Goal: Transaction & Acquisition: Book appointment/travel/reservation

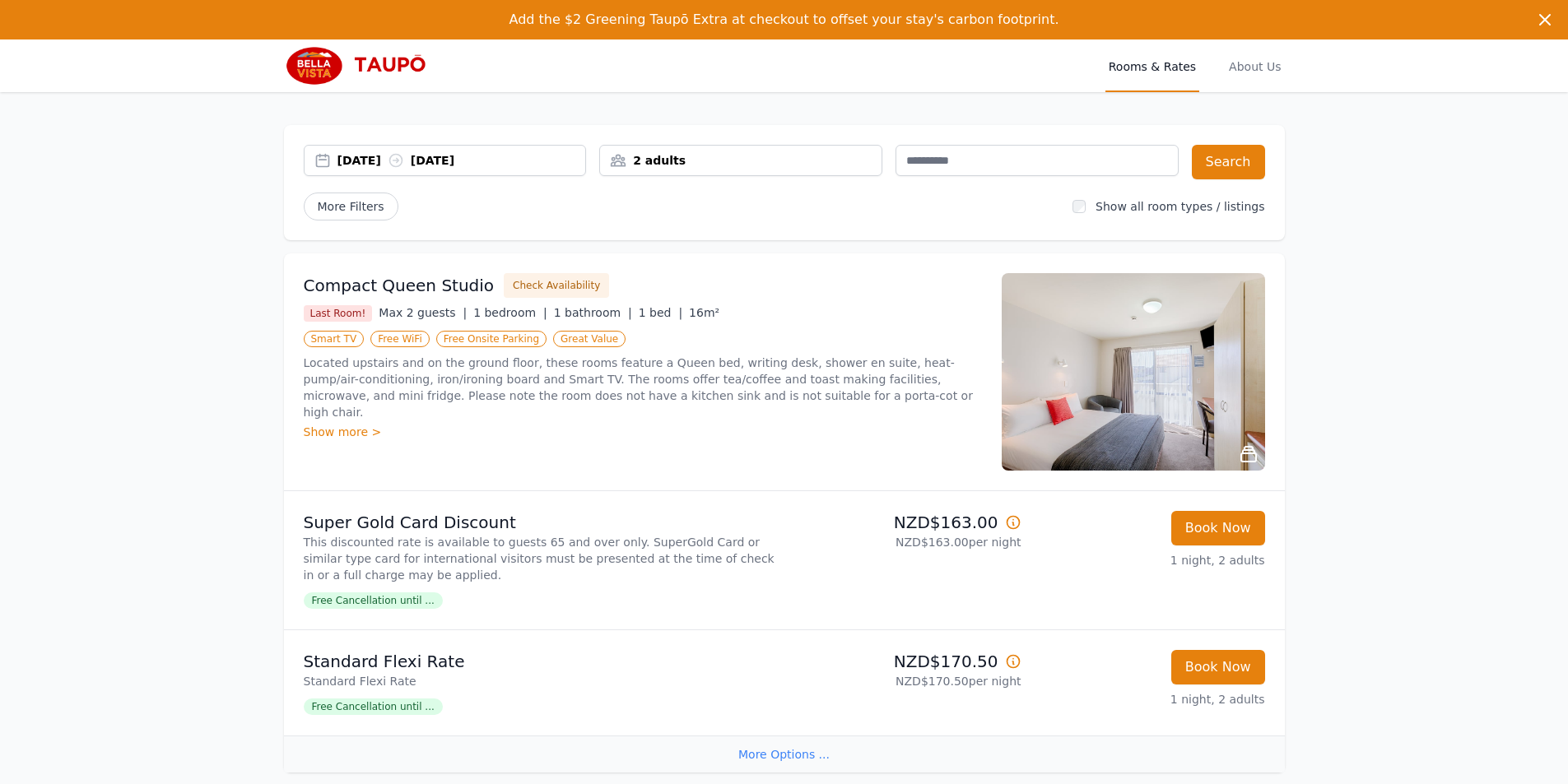
click at [377, 160] on div "[DATE] [DATE]" at bounding box center [462, 161] width 249 height 17
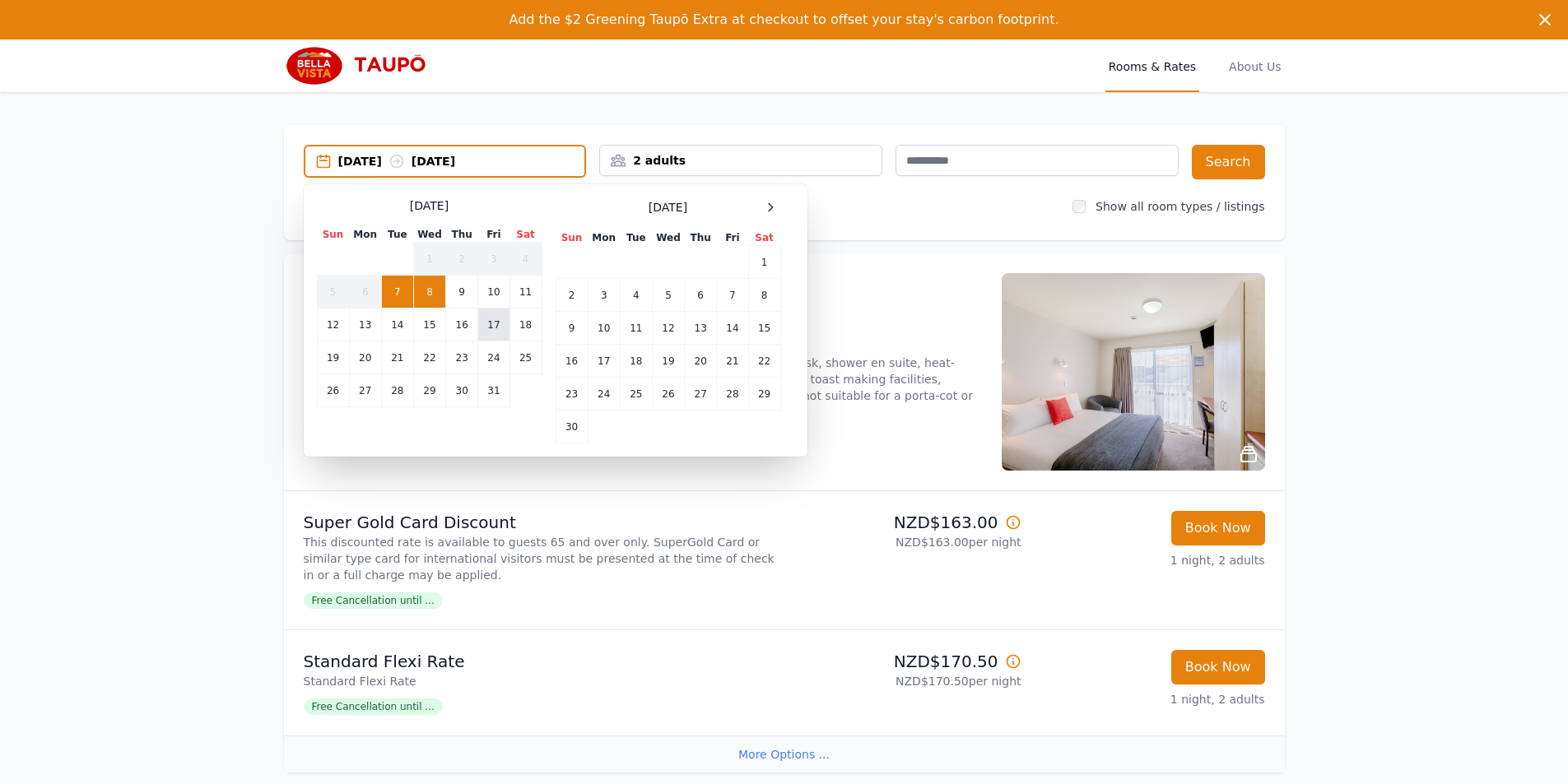
click at [494, 325] on td "17" at bounding box center [494, 325] width 31 height 33
click at [526, 325] on td "18" at bounding box center [525, 325] width 32 height 33
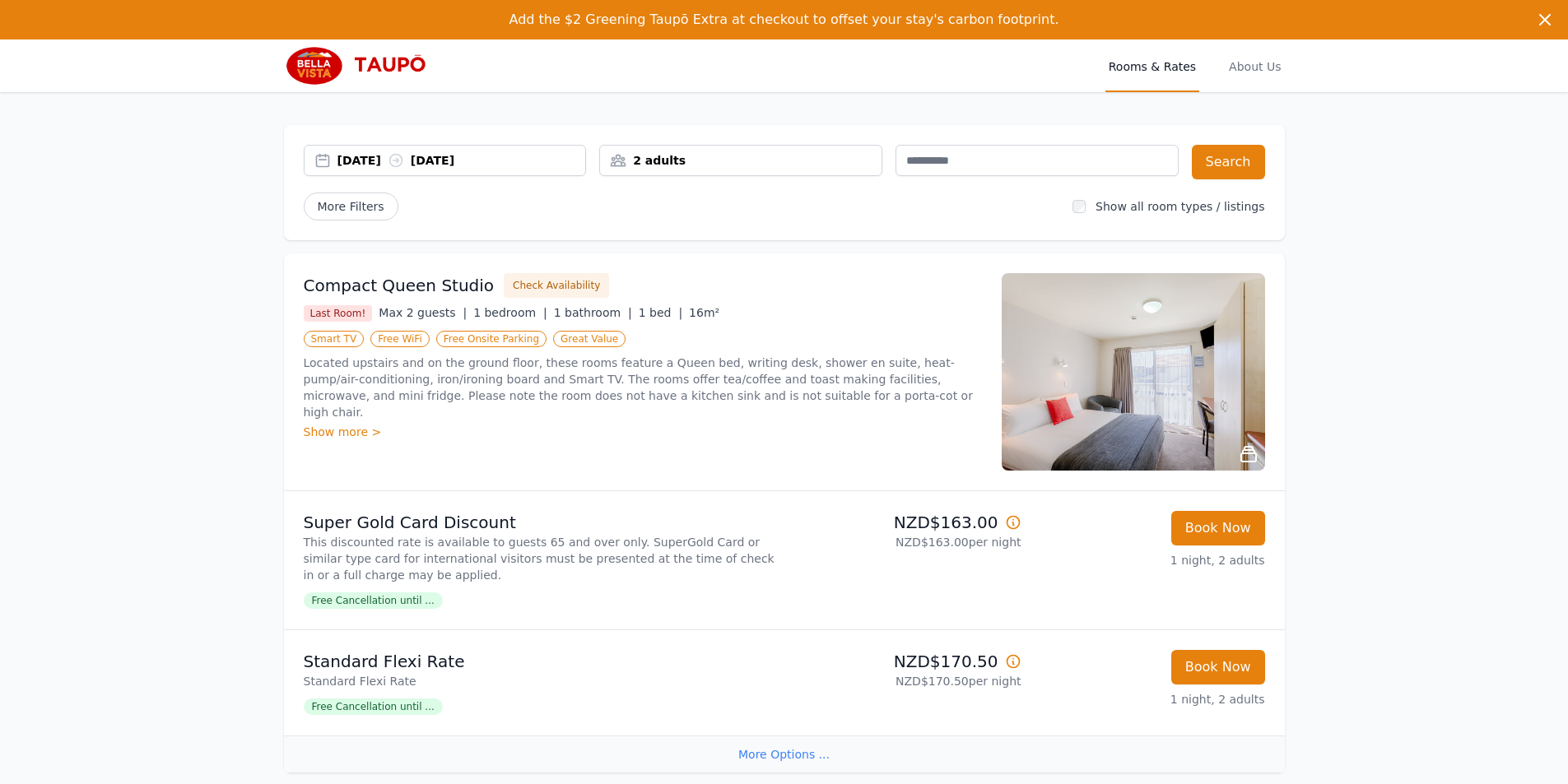
click at [379, 602] on span "Free Cancellation until ..." at bounding box center [373, 601] width 139 height 17
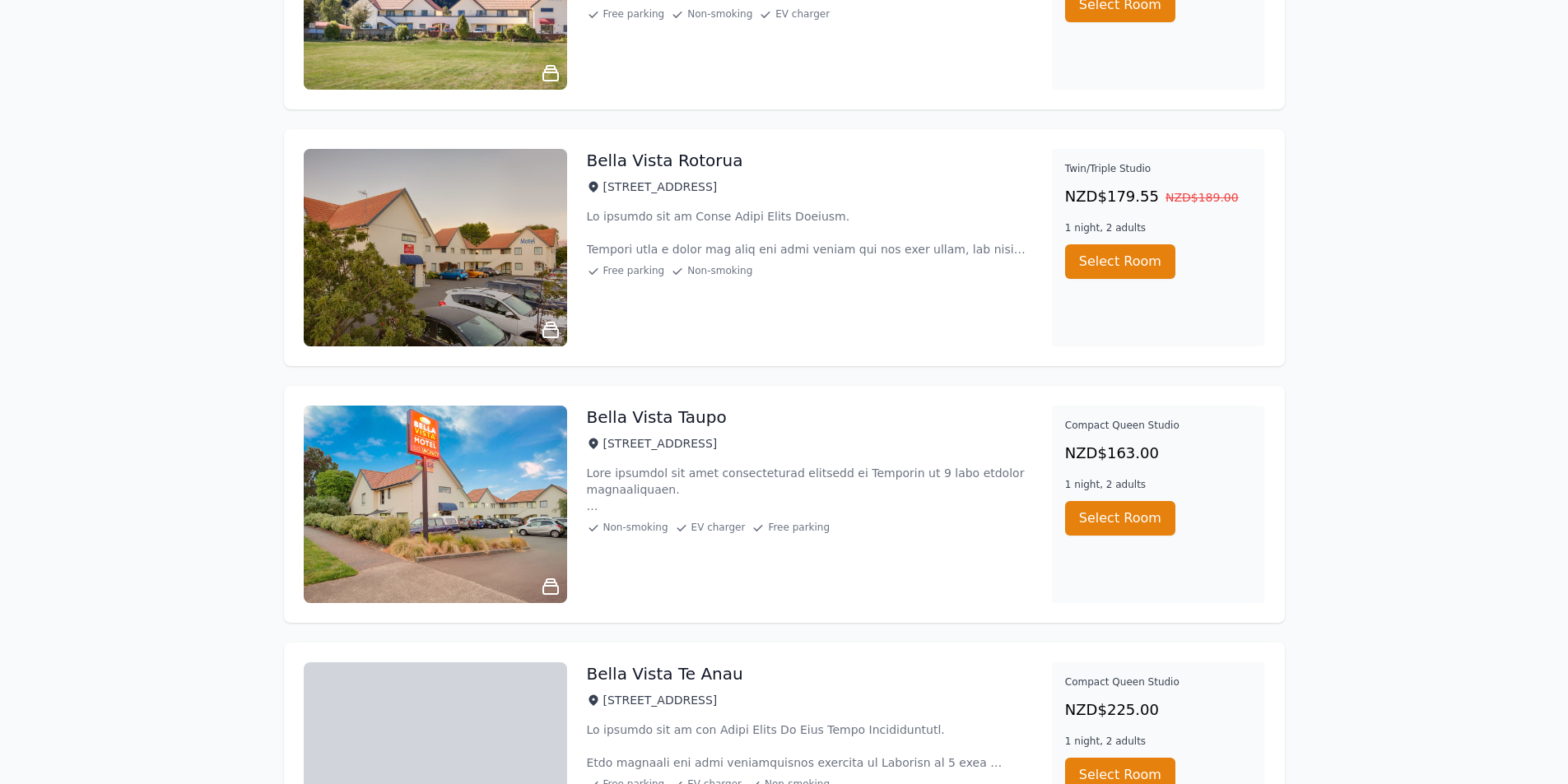
scroll to position [3620, 0]
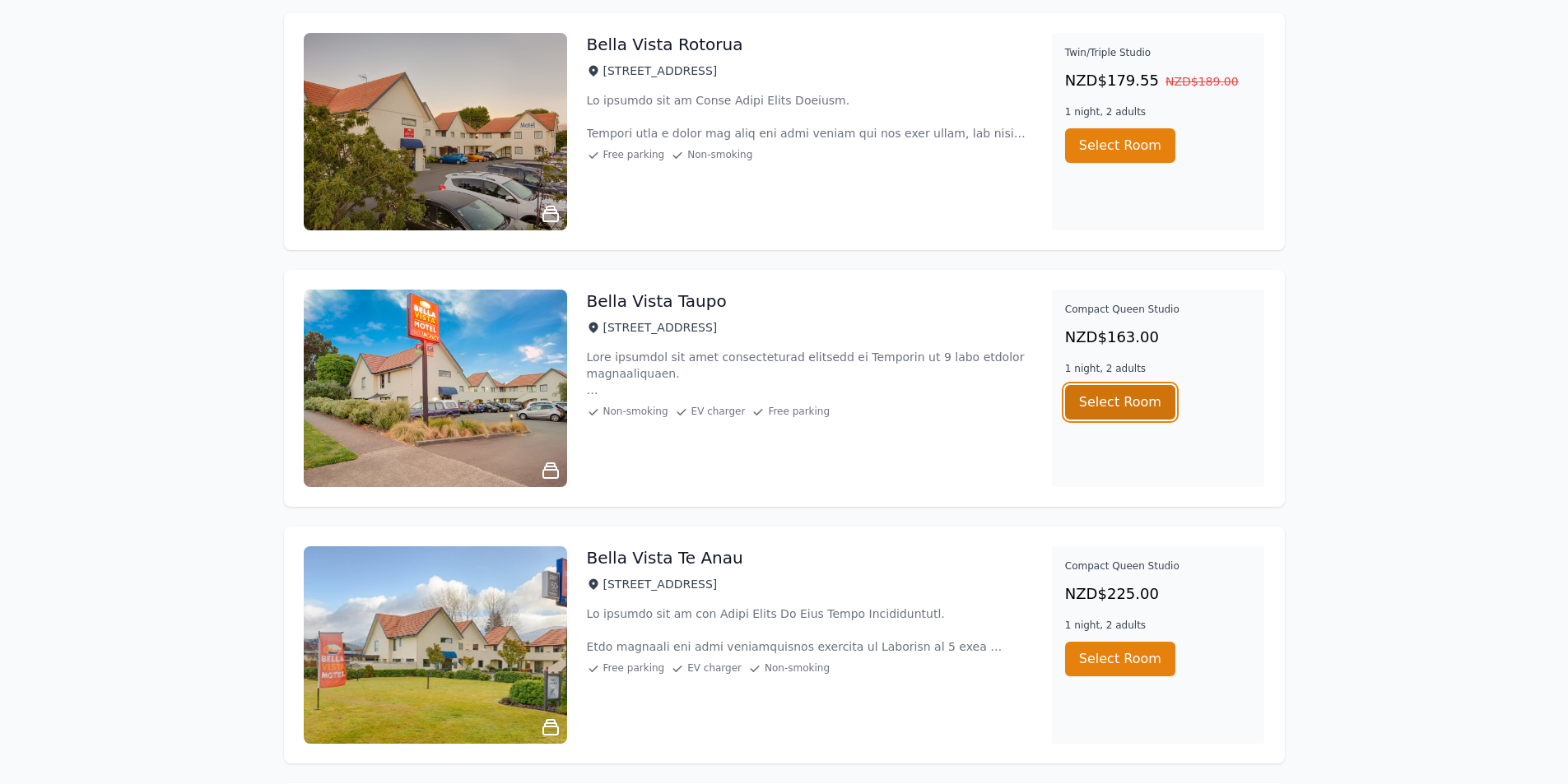
click at [1111, 404] on button "Select Room" at bounding box center [1119, 401] width 110 height 34
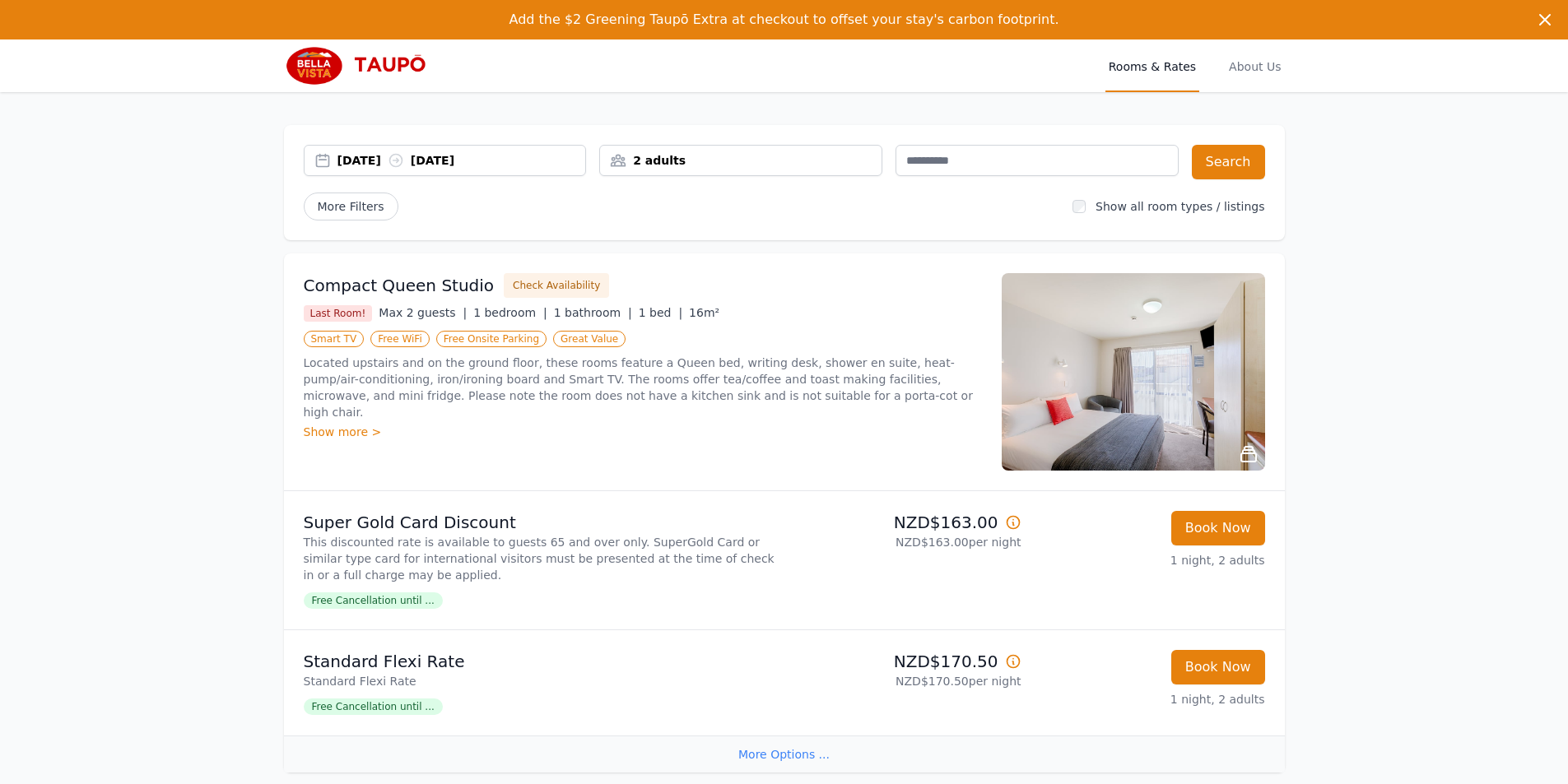
click at [375, 161] on div "[DATE] [DATE]" at bounding box center [462, 161] width 249 height 17
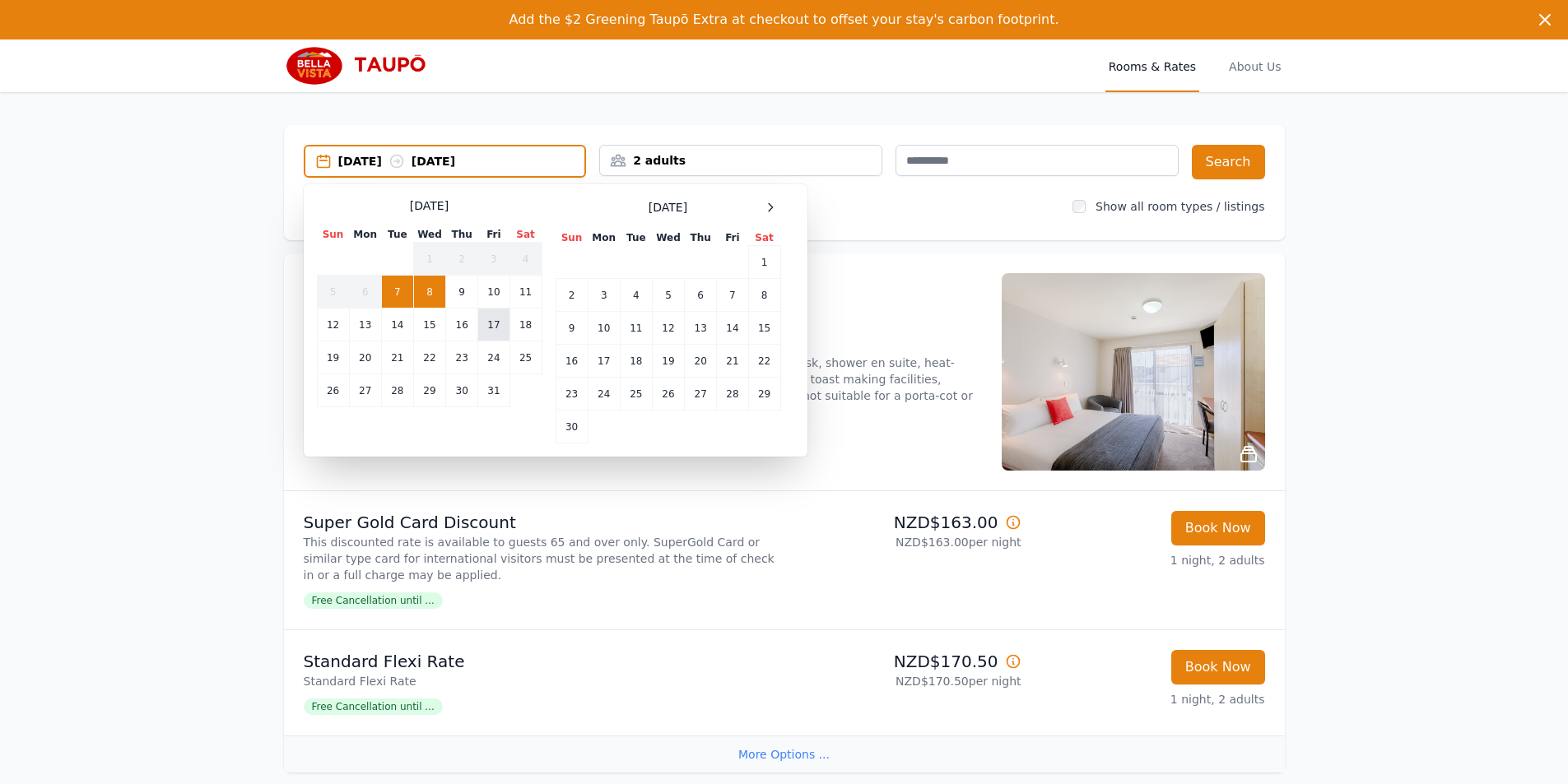
click at [487, 324] on td "17" at bounding box center [494, 325] width 31 height 33
click at [530, 327] on td "18" at bounding box center [525, 325] width 32 height 33
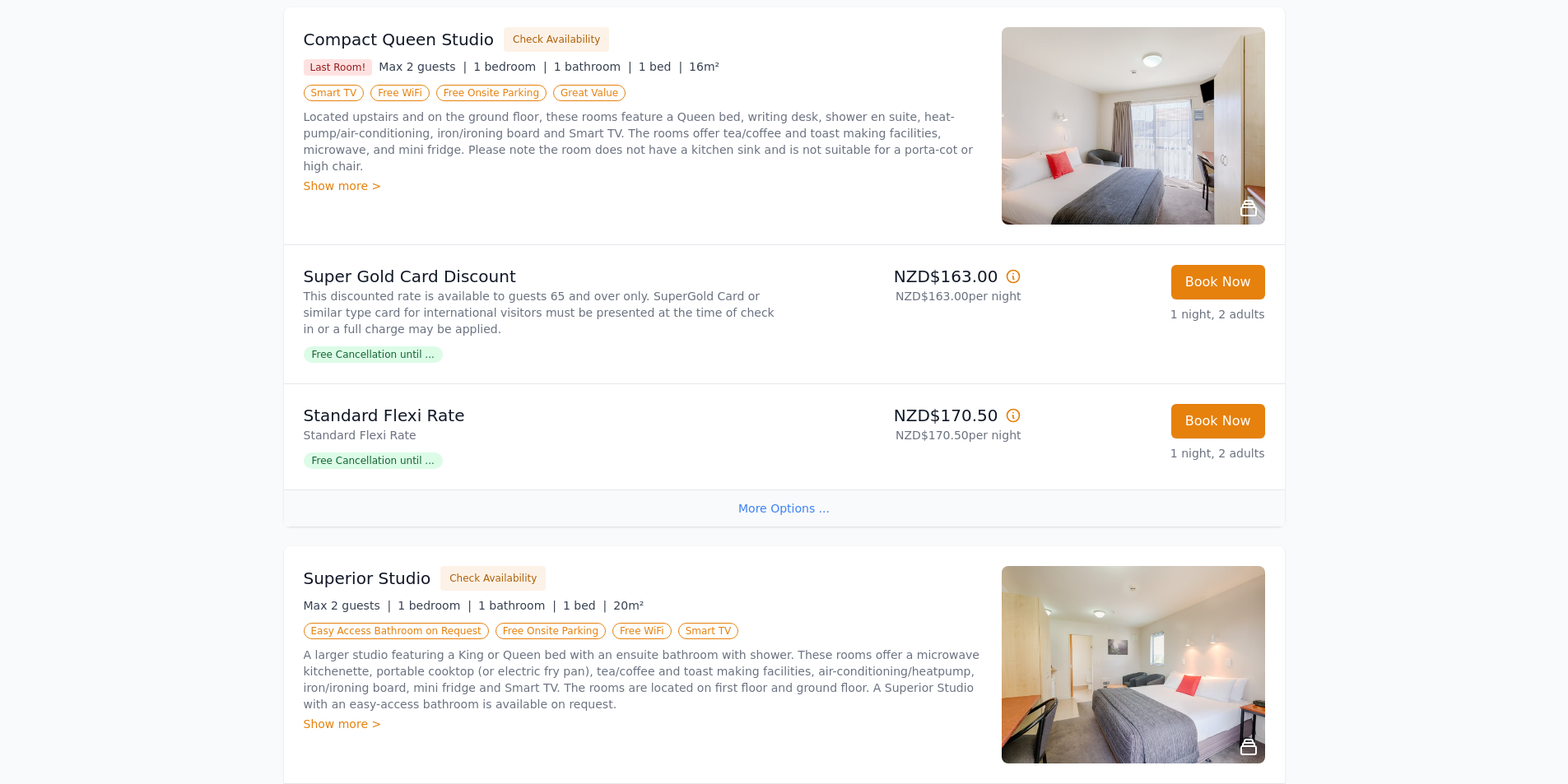
scroll to position [247, 0]
click at [1012, 276] on icon at bounding box center [1013, 276] width 17 height 17
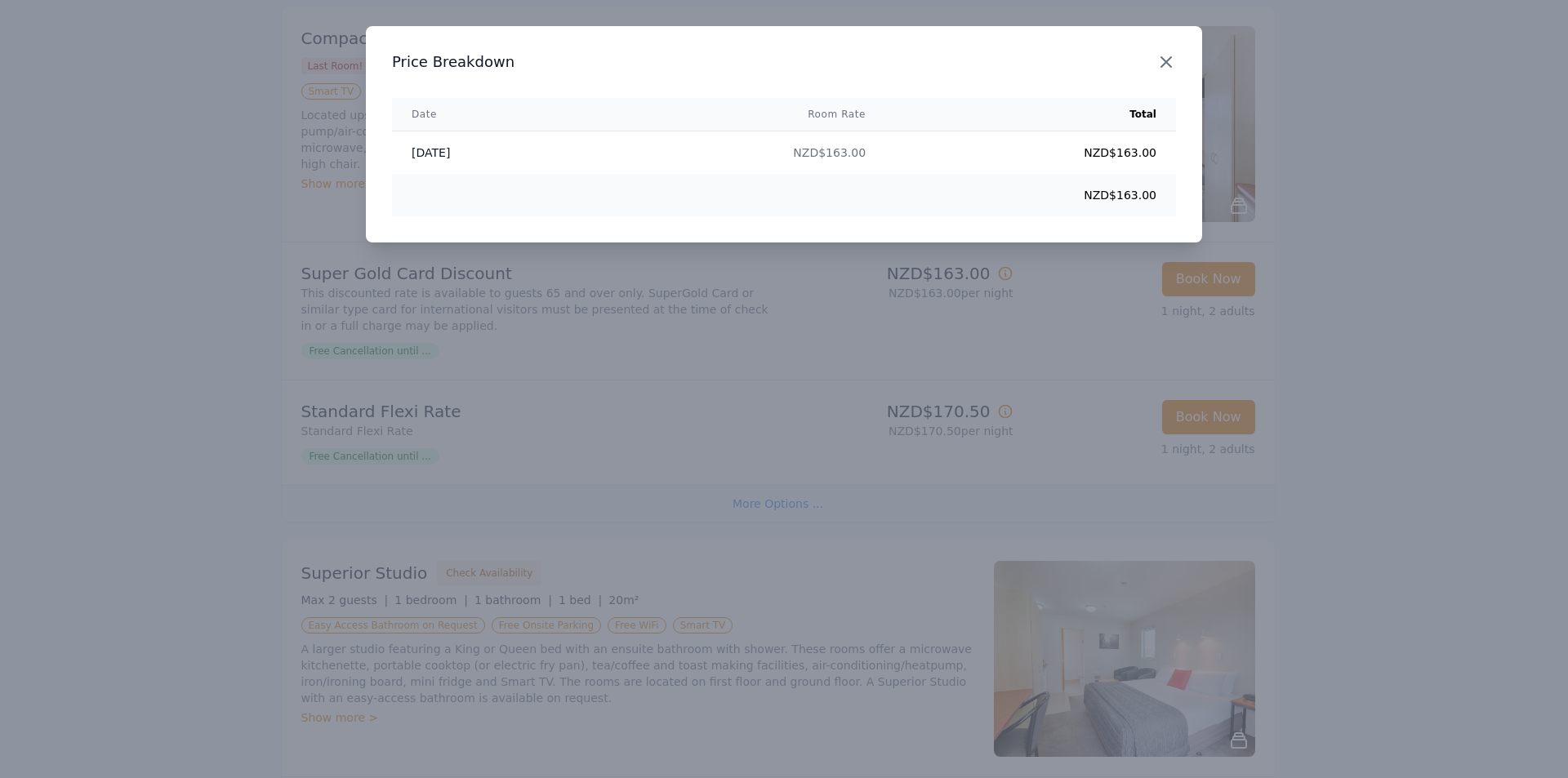
click at [1164, 56] on icon "button" at bounding box center [1166, 61] width 19 height 19
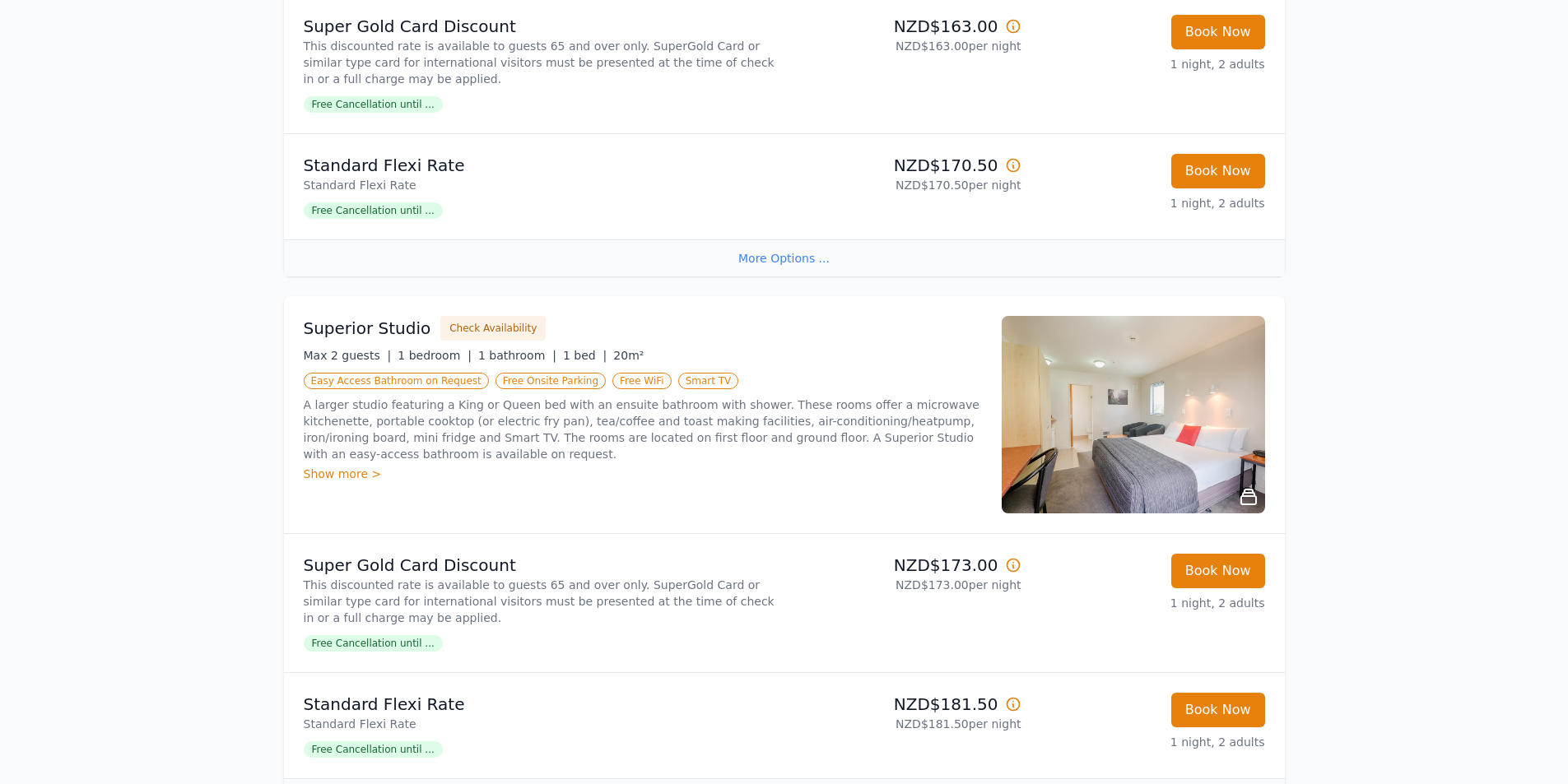
scroll to position [516, 0]
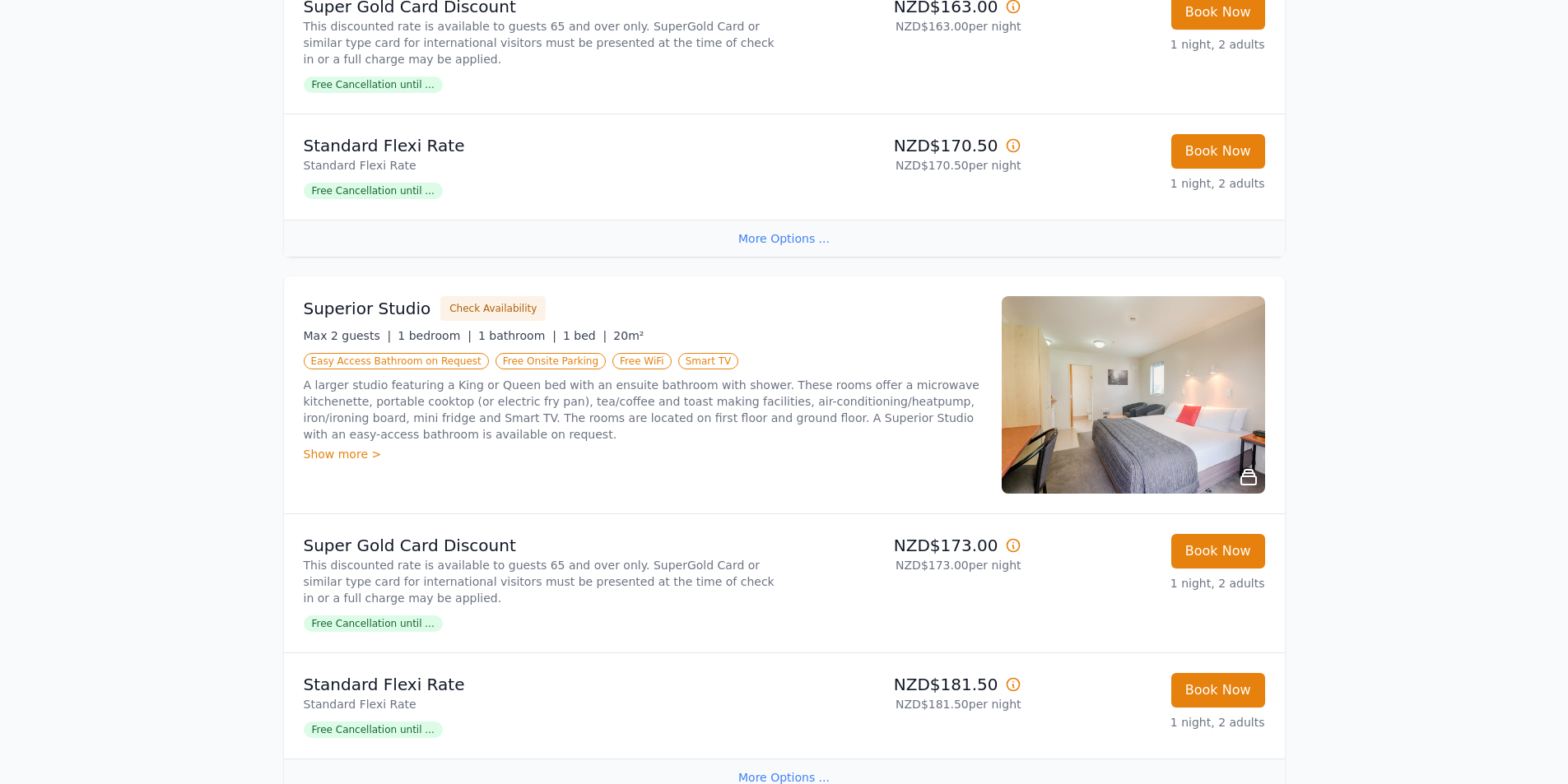
click at [769, 330] on div "Max 2 guests | 1 bedroom | 1 bathroom | 1 bed | 20m²" at bounding box center [642, 336] width 678 height 17
click at [1175, 381] on img at bounding box center [1133, 395] width 264 height 198
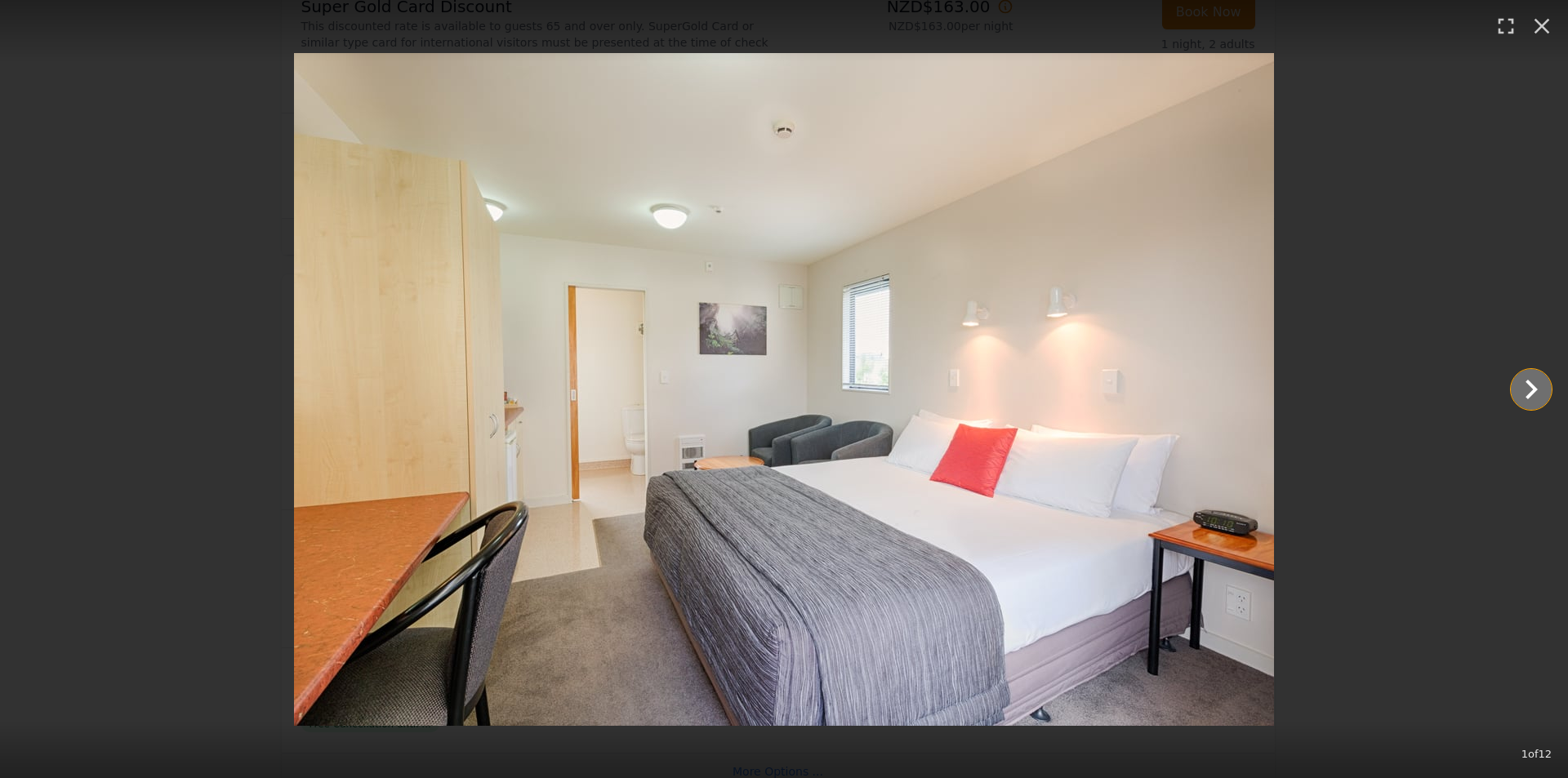
click at [1535, 384] on icon "Show slide 2 of 12" at bounding box center [1531, 389] width 39 height 39
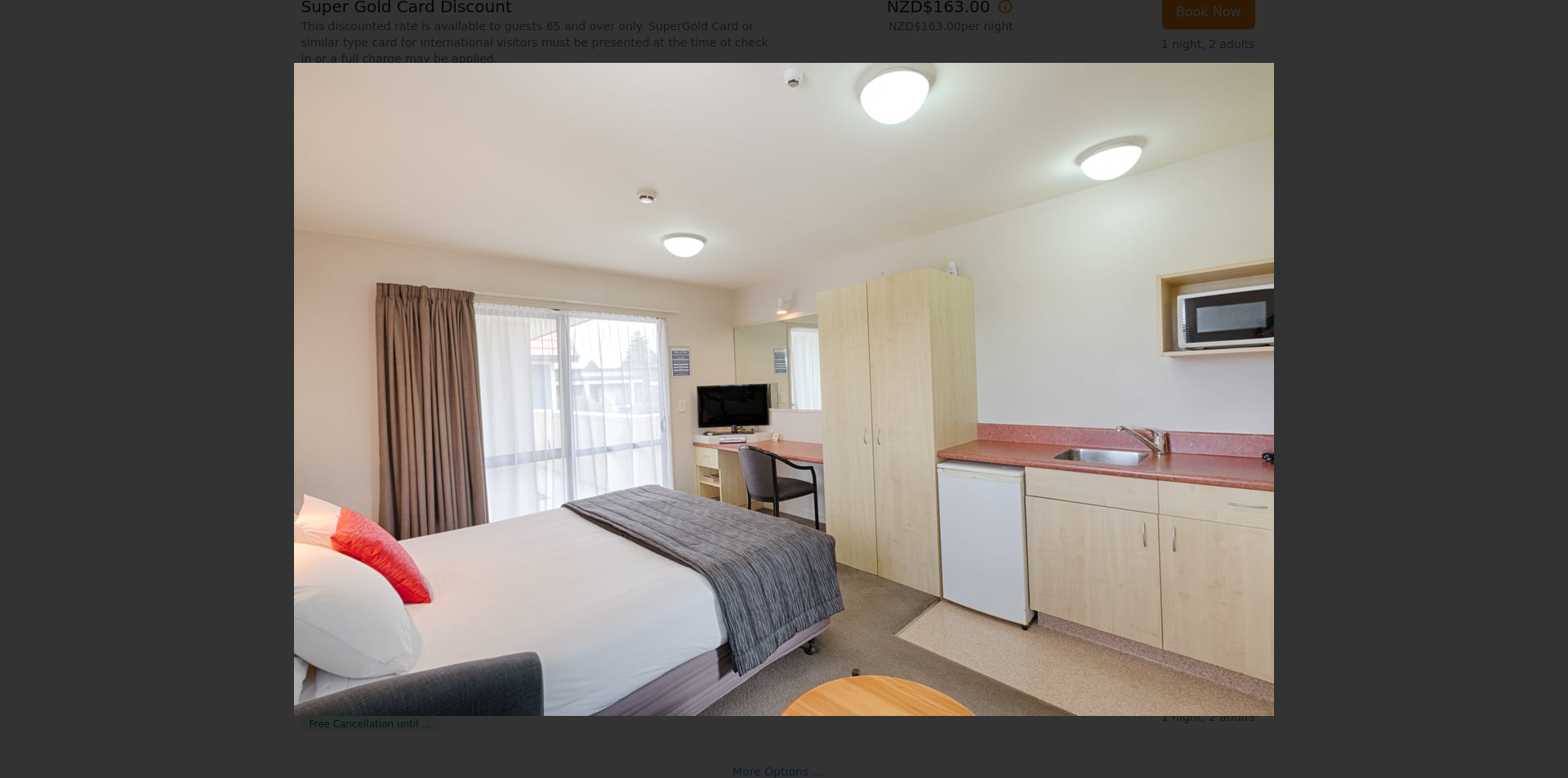
click at [1530, 384] on icon "Show slide 3 of 12" at bounding box center [1531, 389] width 12 height 19
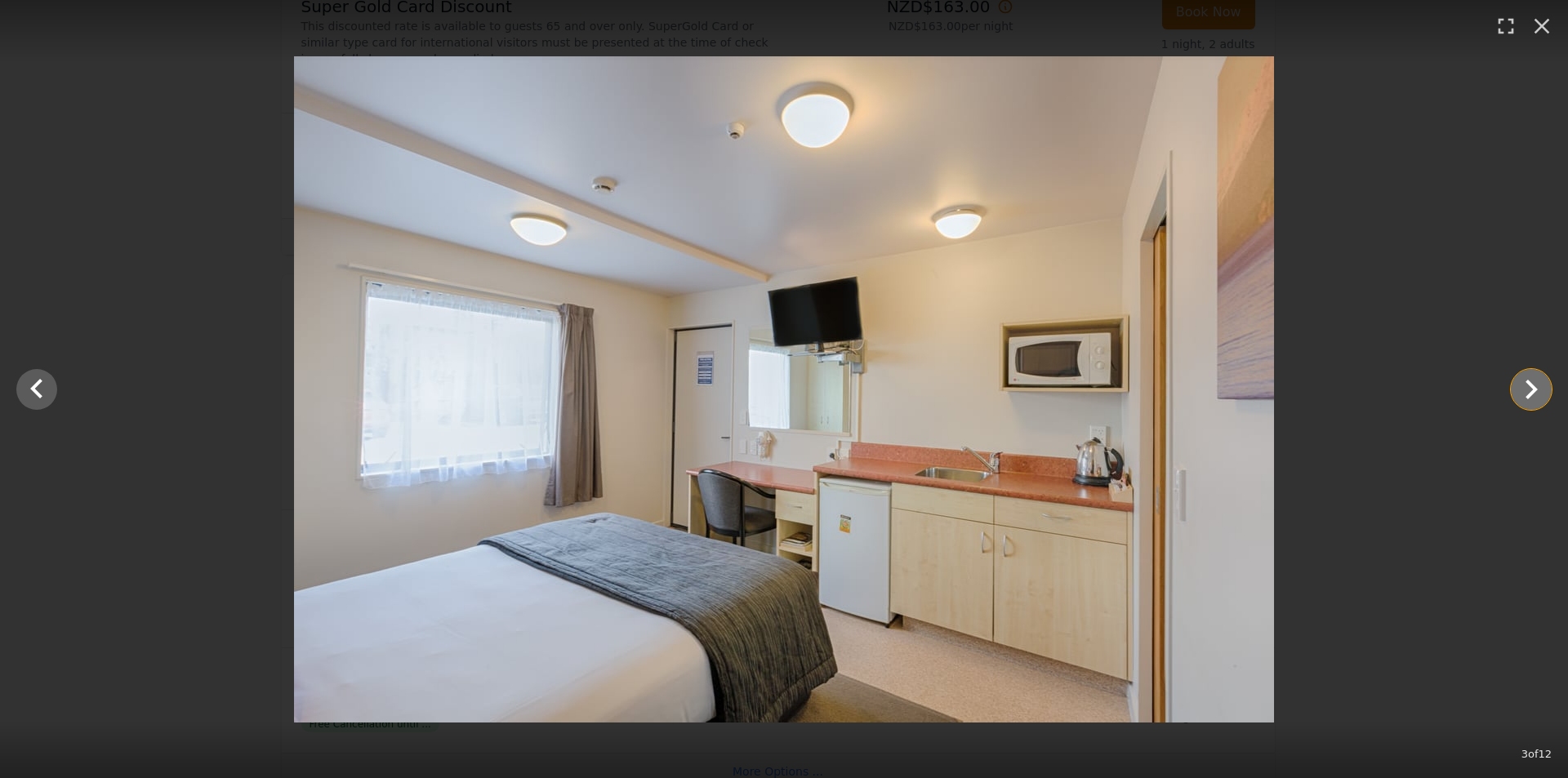
click at [1530, 384] on icon "Show slide 4 of 12" at bounding box center [1531, 389] width 12 height 19
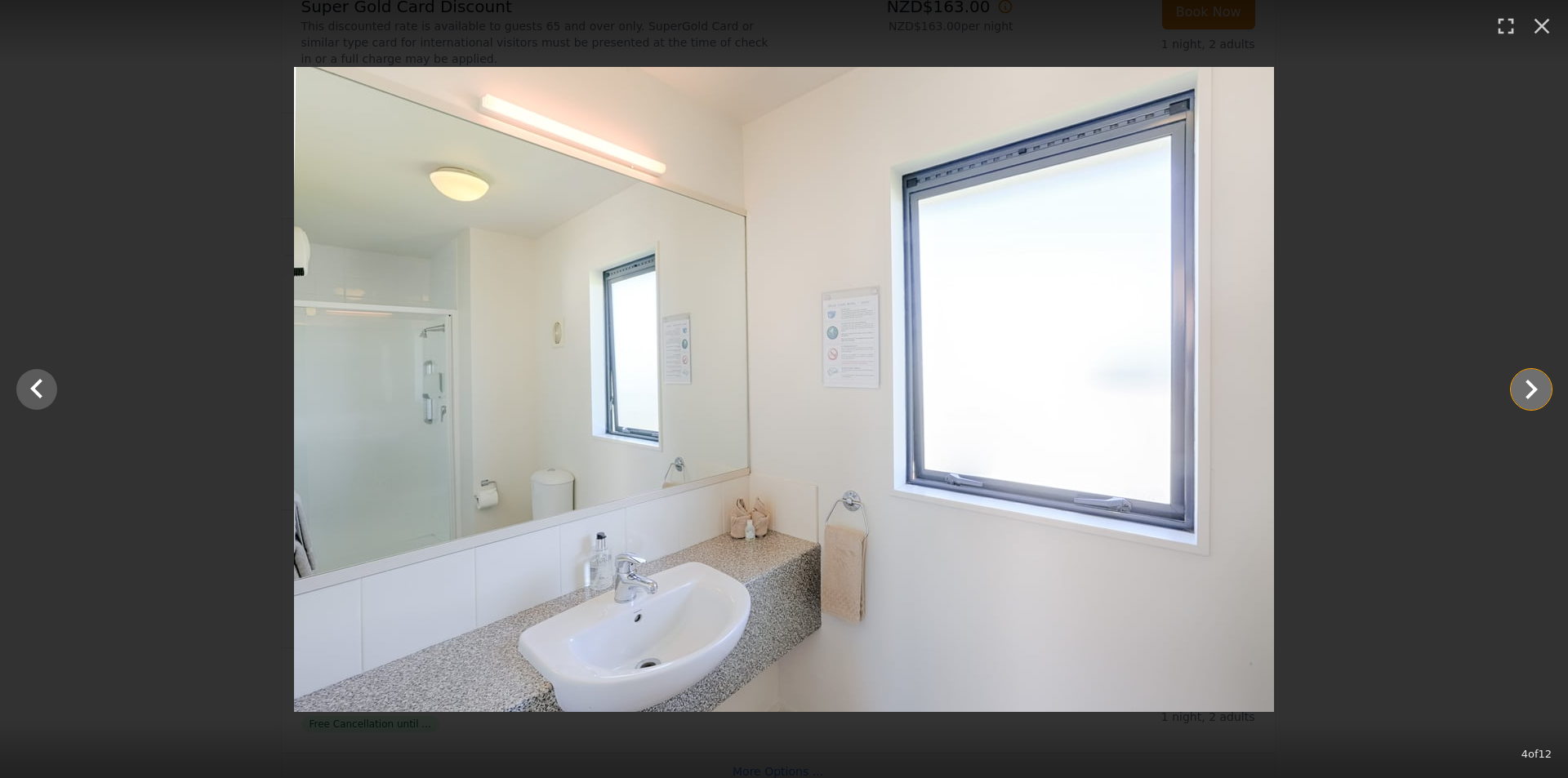
click at [1530, 384] on icon "Show slide 5 of 12" at bounding box center [1531, 389] width 12 height 19
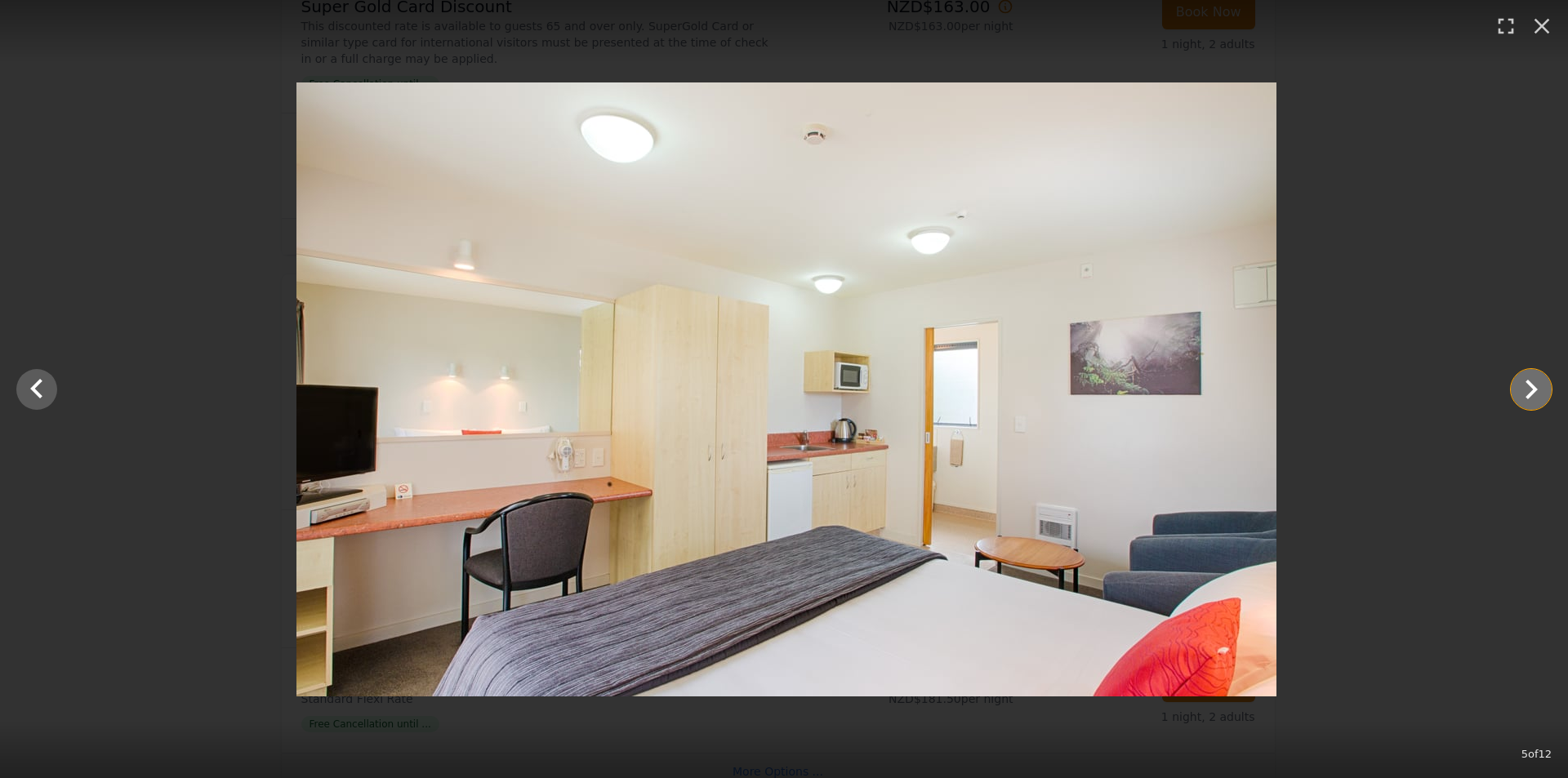
click at [1530, 384] on icon "Show slide 6 of 12" at bounding box center [1531, 389] width 12 height 19
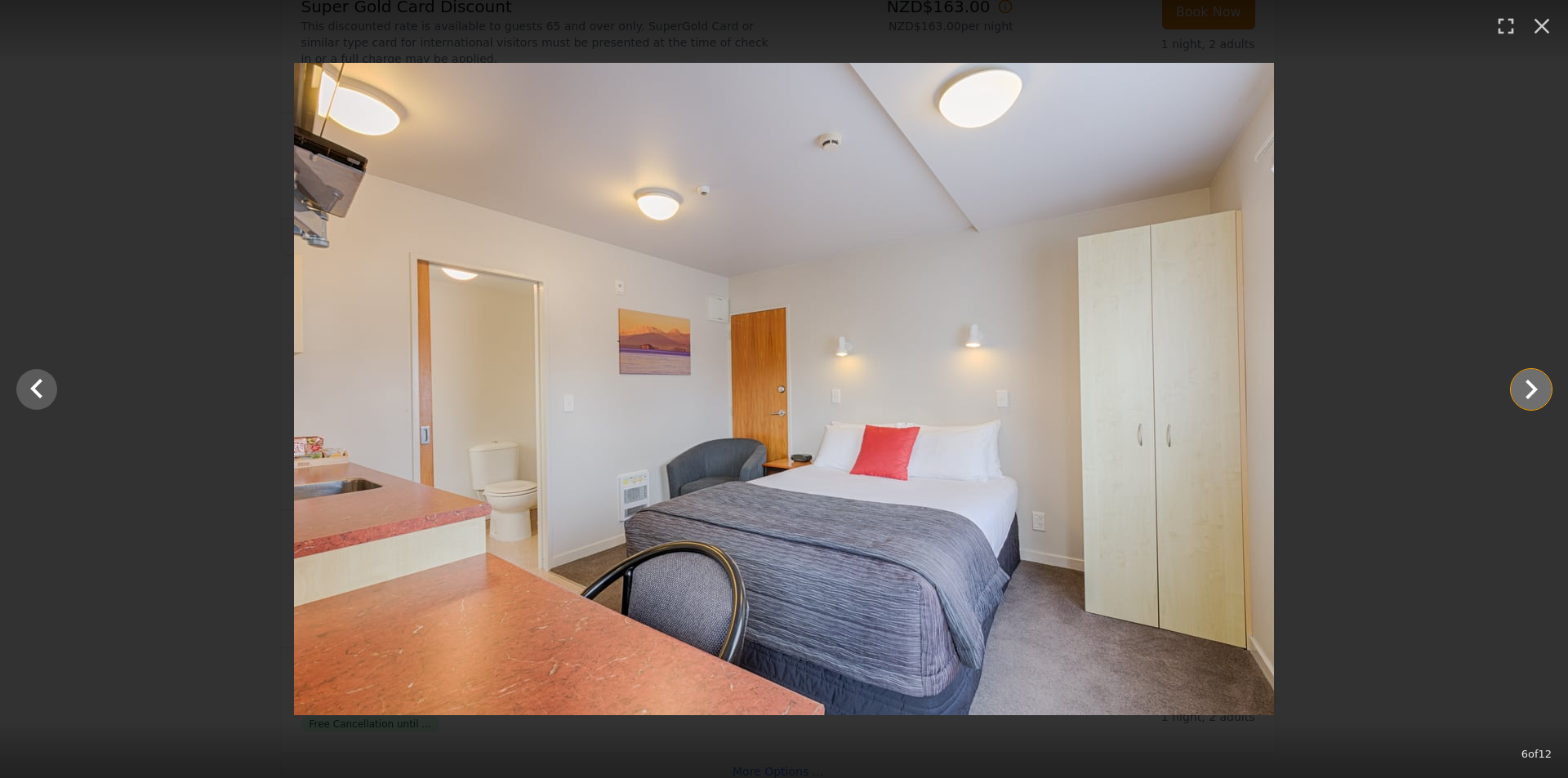
click at [1530, 384] on icon "Show slide 7 of 12" at bounding box center [1531, 389] width 12 height 19
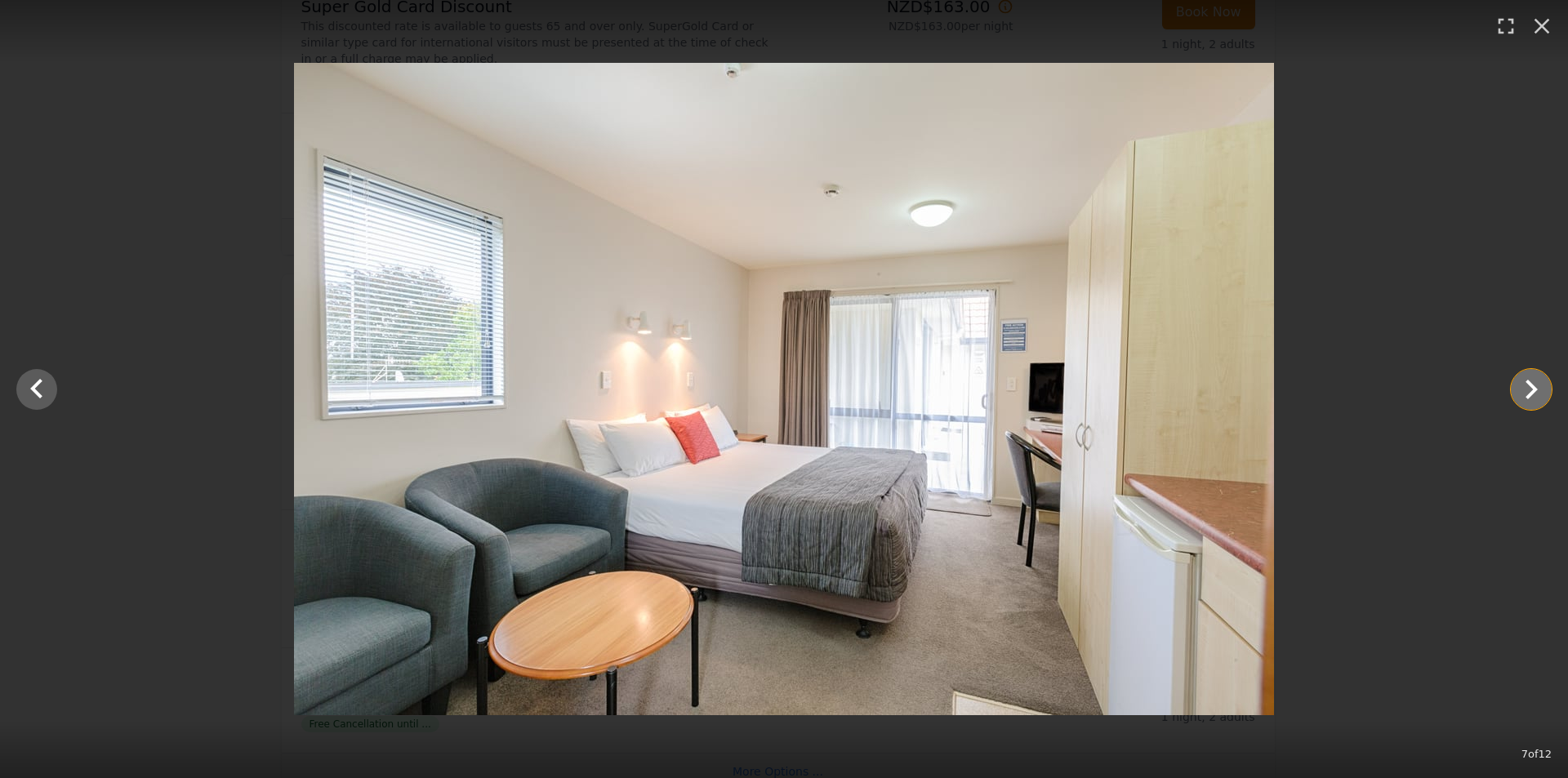
click at [1535, 383] on icon "Show slide 8 of 12" at bounding box center [1531, 389] width 39 height 39
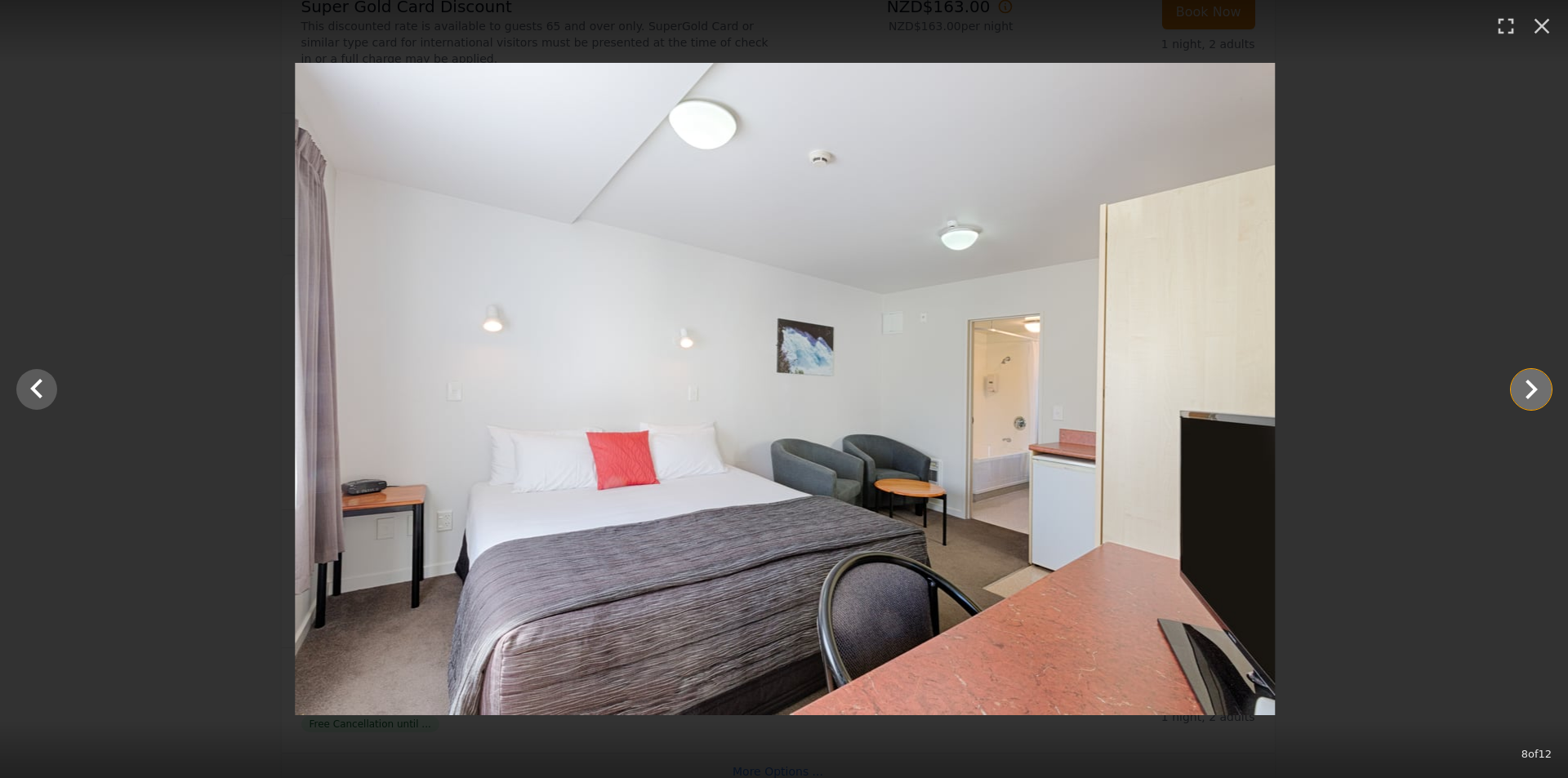
click at [1551, 390] on button "Show slide 9 of 12" at bounding box center [1531, 389] width 40 height 40
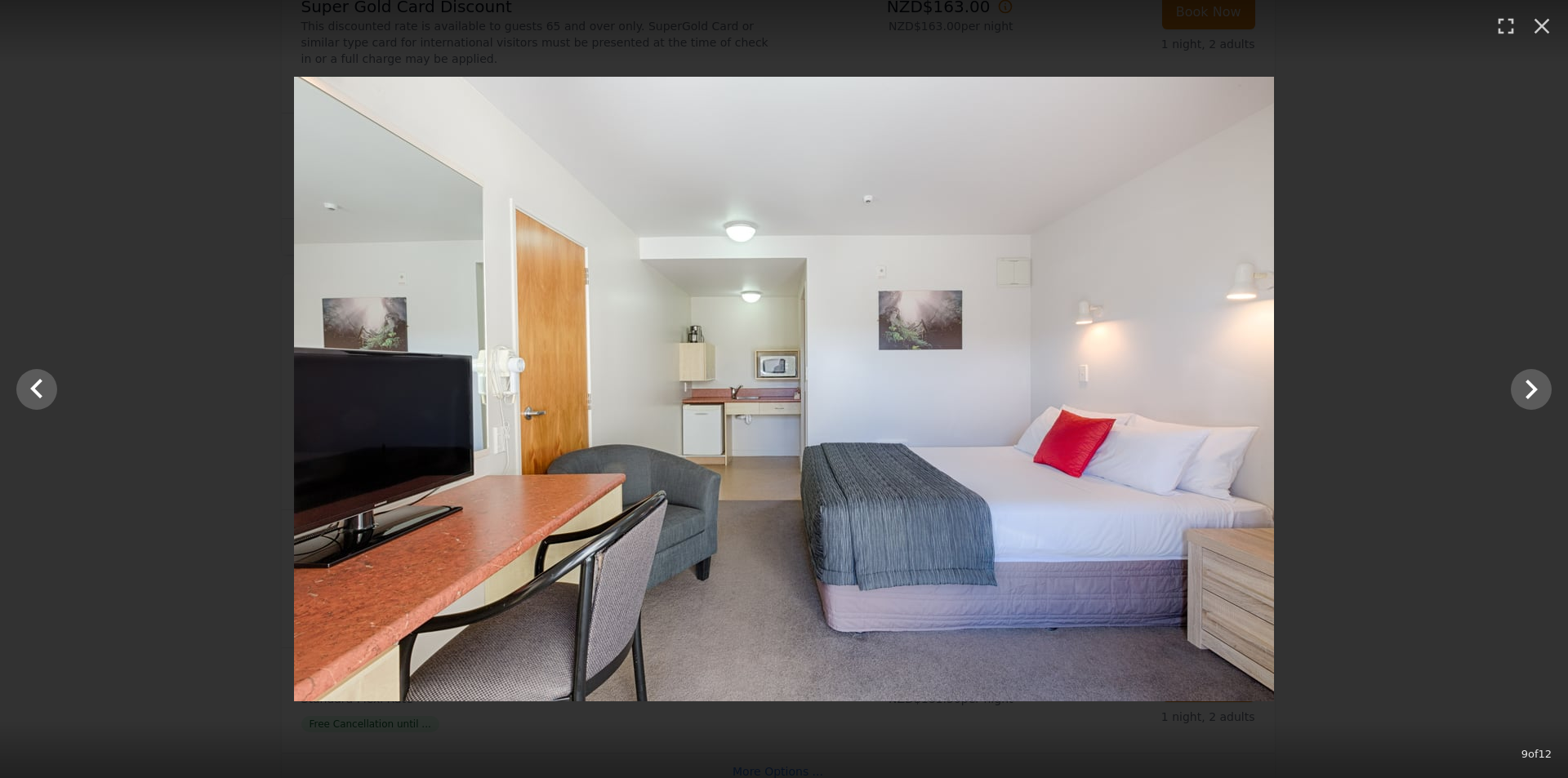
click at [1552, 389] on div at bounding box center [784, 389] width 1568 height 625
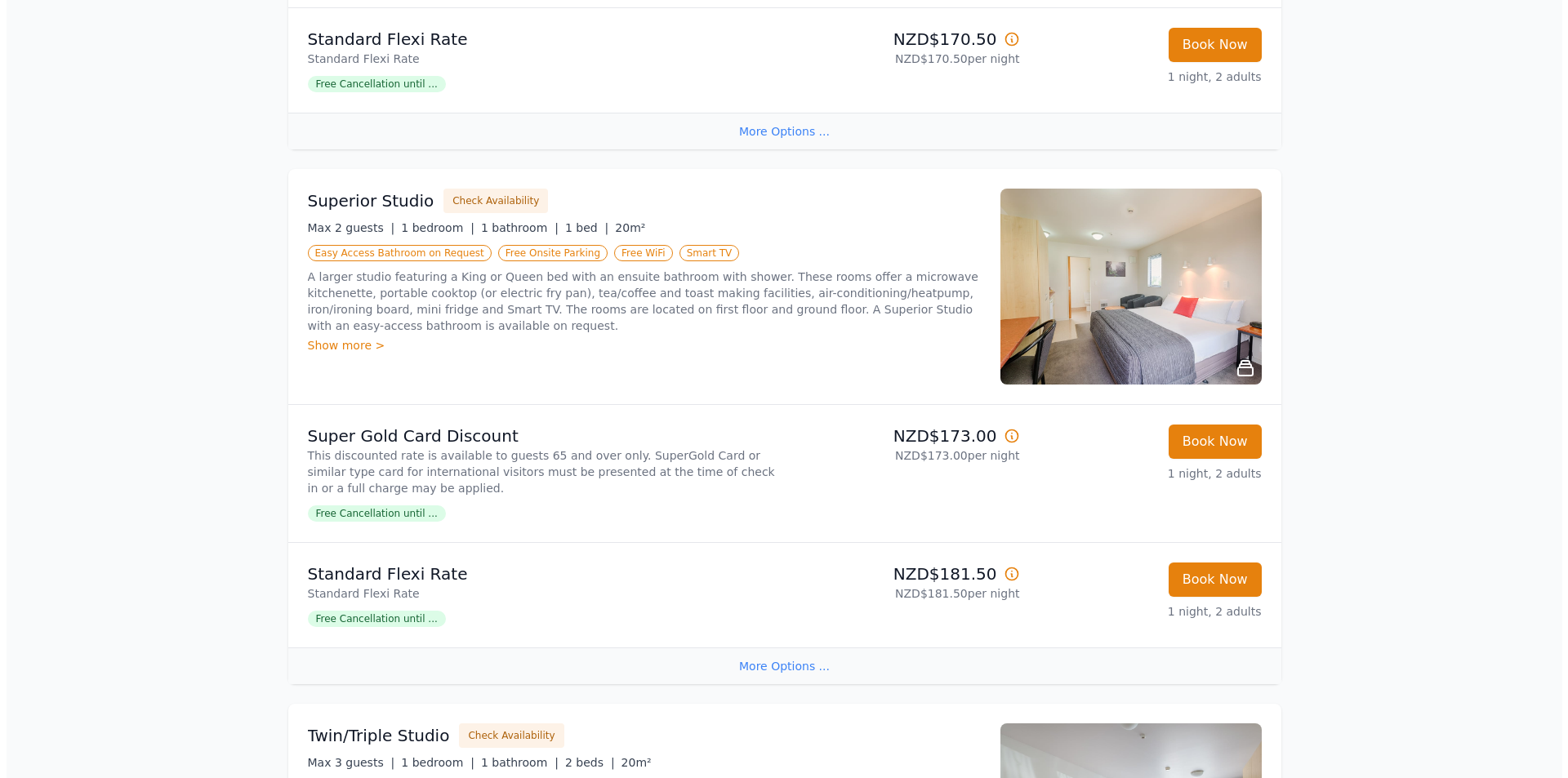
scroll to position [675, 0]
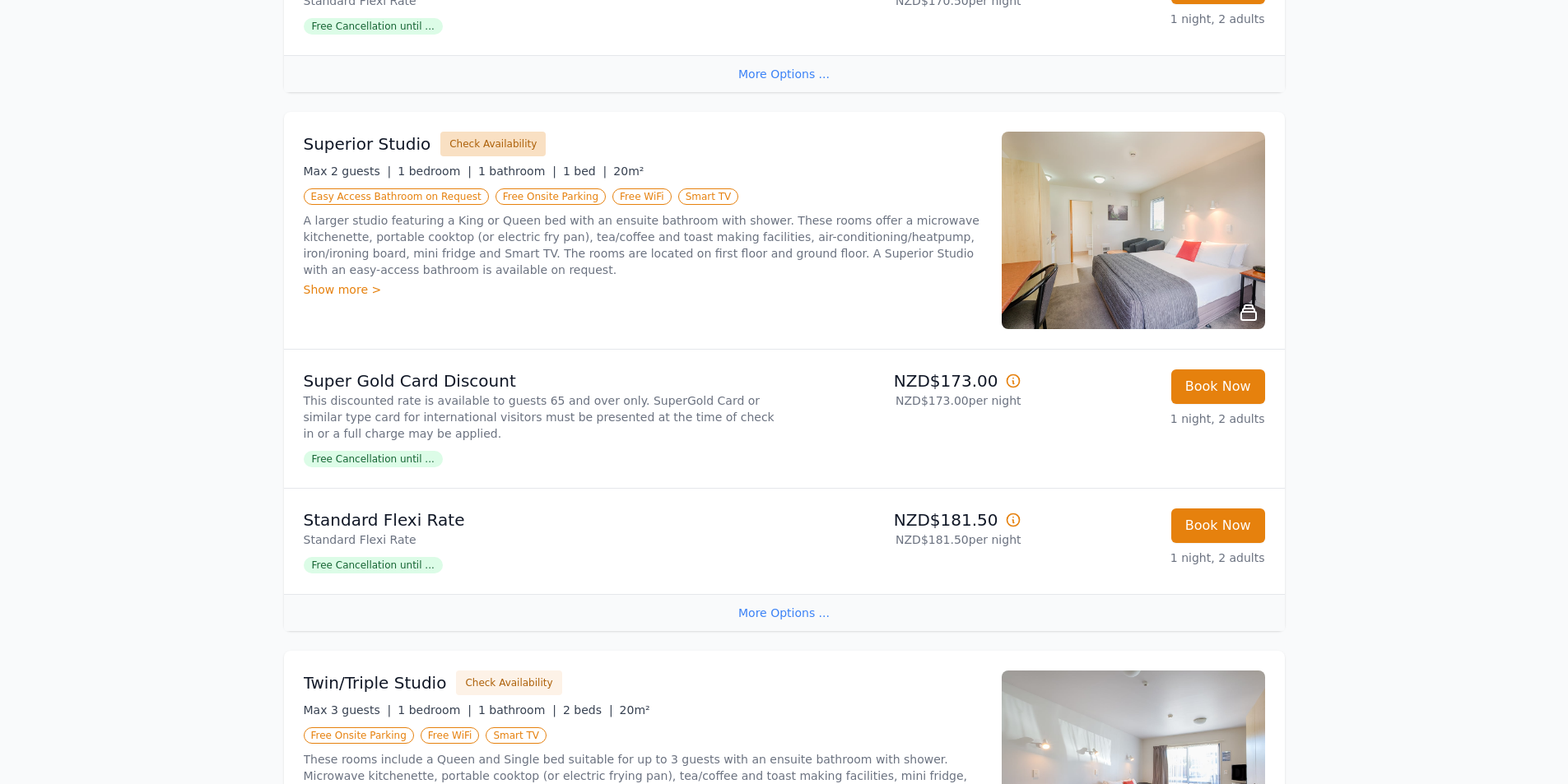
click at [498, 143] on button "Check Availability" at bounding box center [493, 143] width 105 height 25
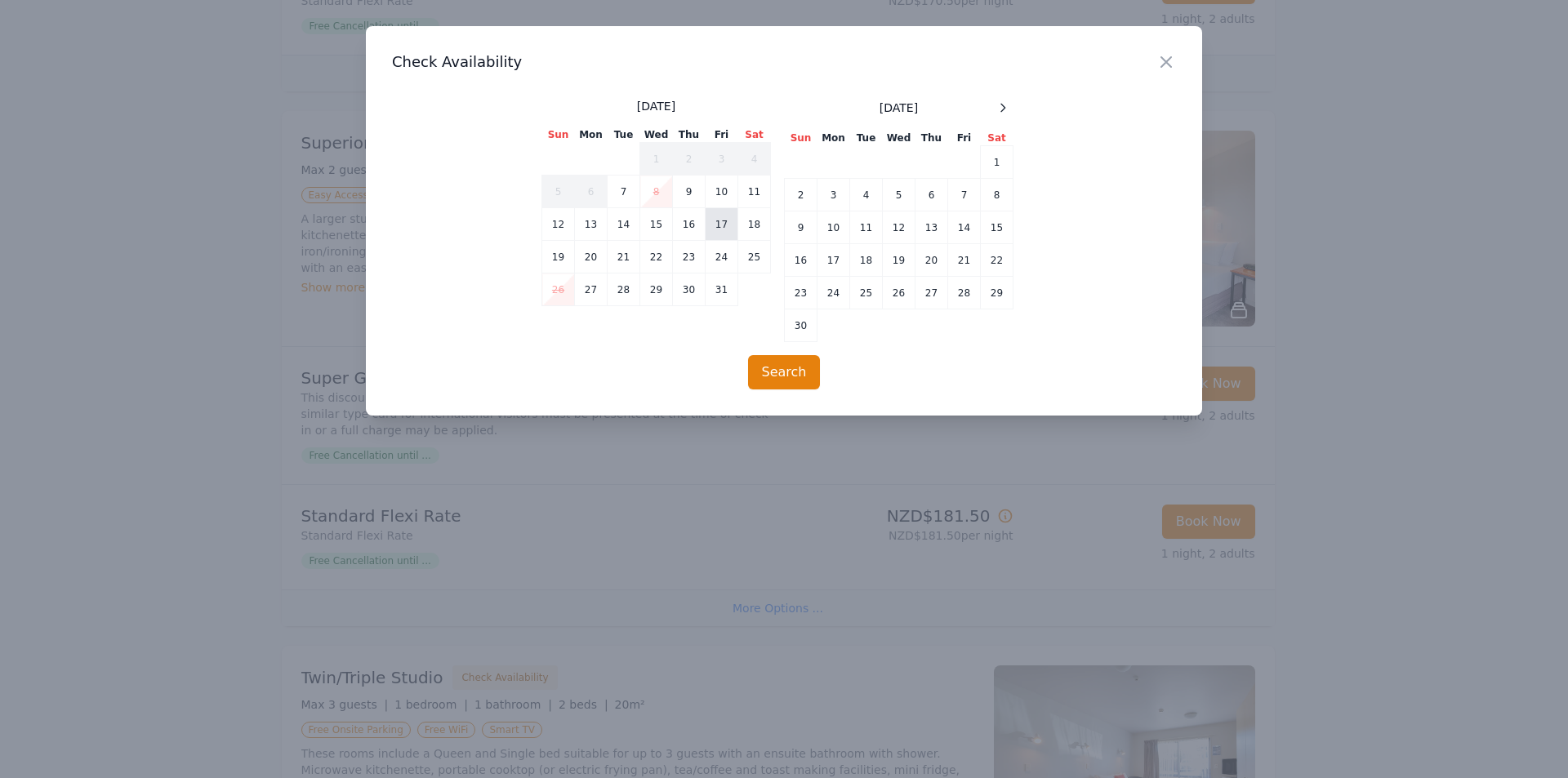
click at [720, 225] on td "17" at bounding box center [722, 225] width 33 height 33
click at [724, 225] on td "17" at bounding box center [722, 225] width 33 height 33
click at [790, 376] on button "Search" at bounding box center [784, 372] width 73 height 34
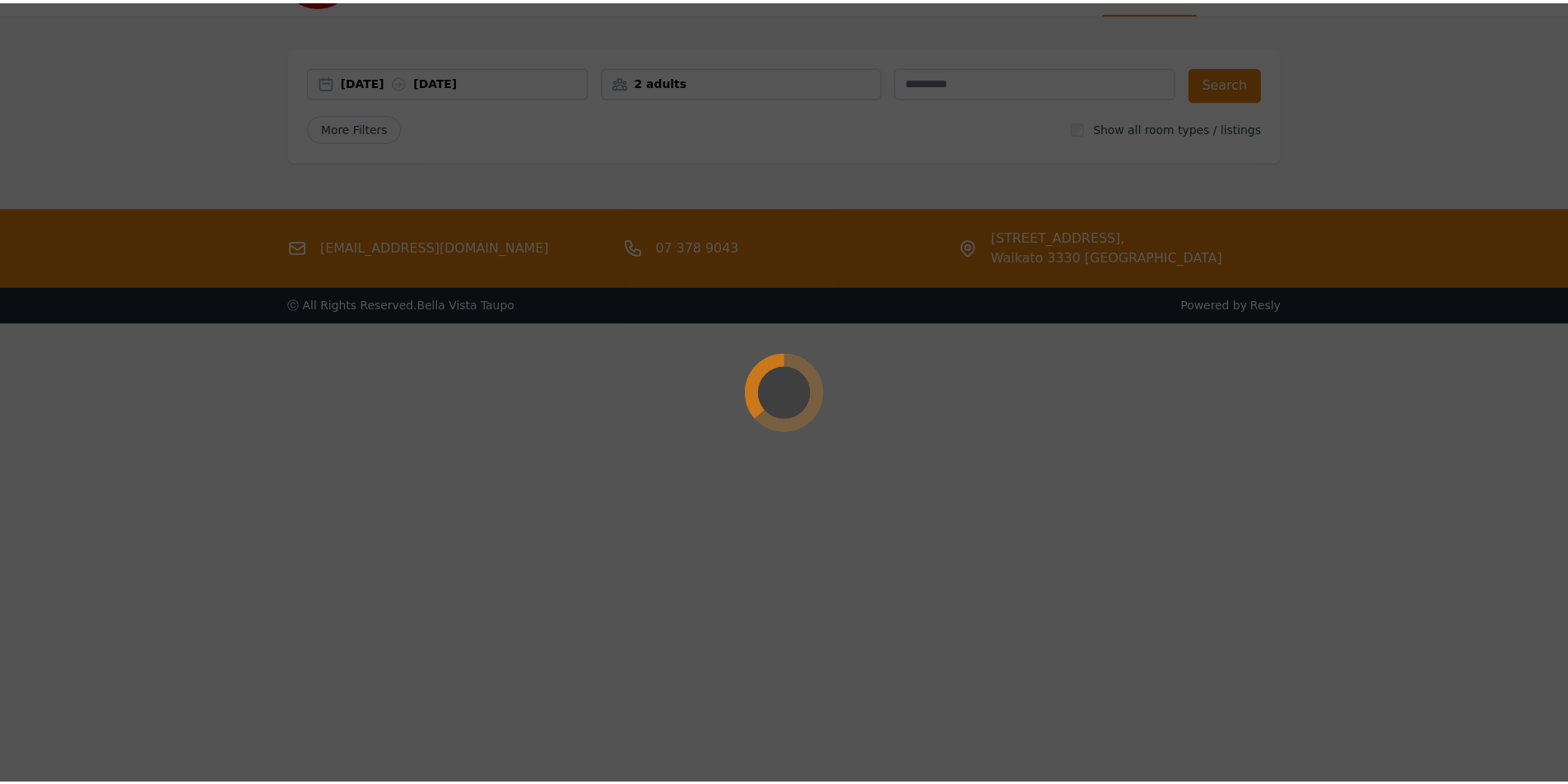
scroll to position [79, 0]
